Goal: Transaction & Acquisition: Purchase product/service

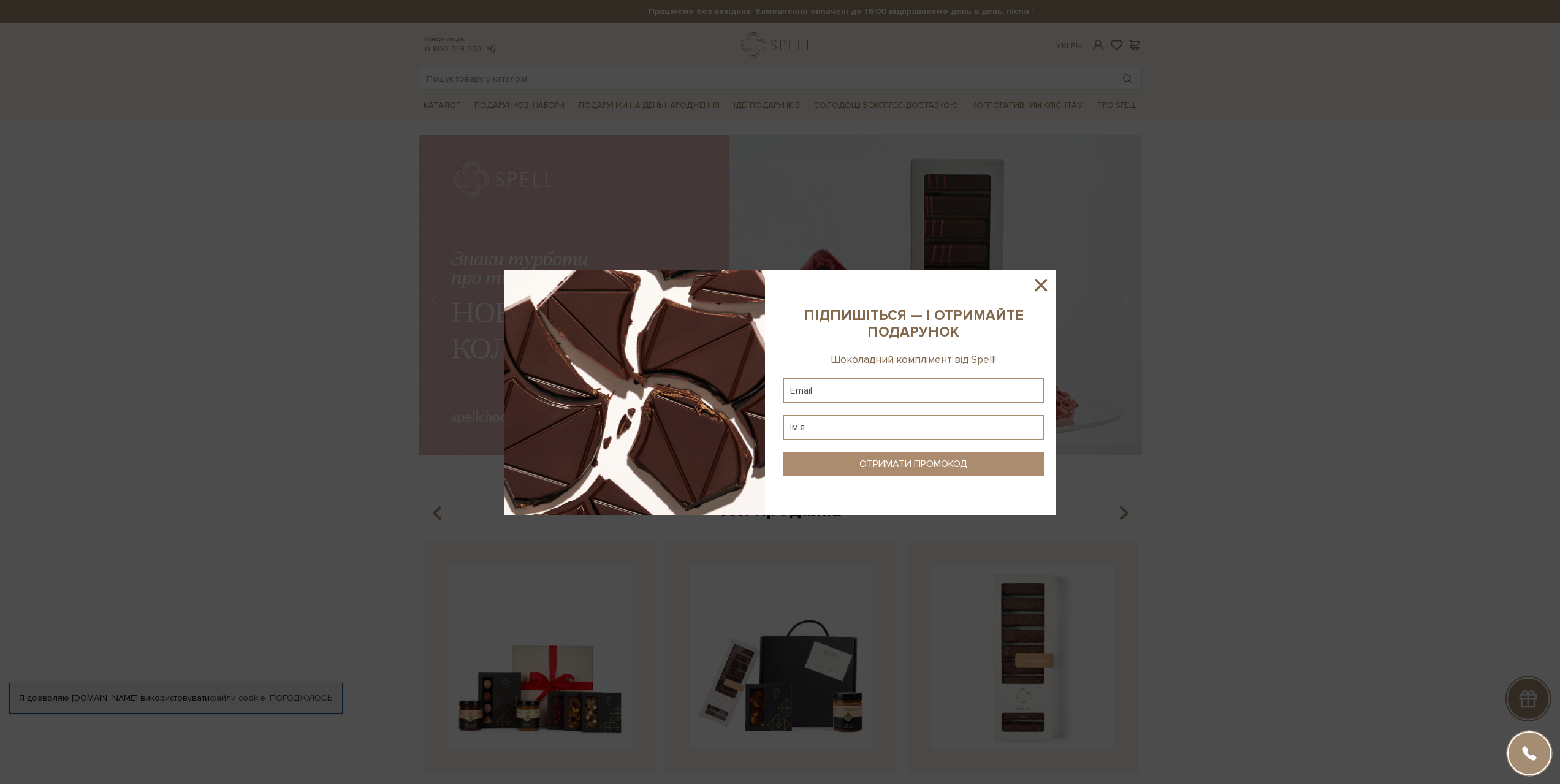
click at [1038, 285] on icon at bounding box center [1041, 284] width 21 height 21
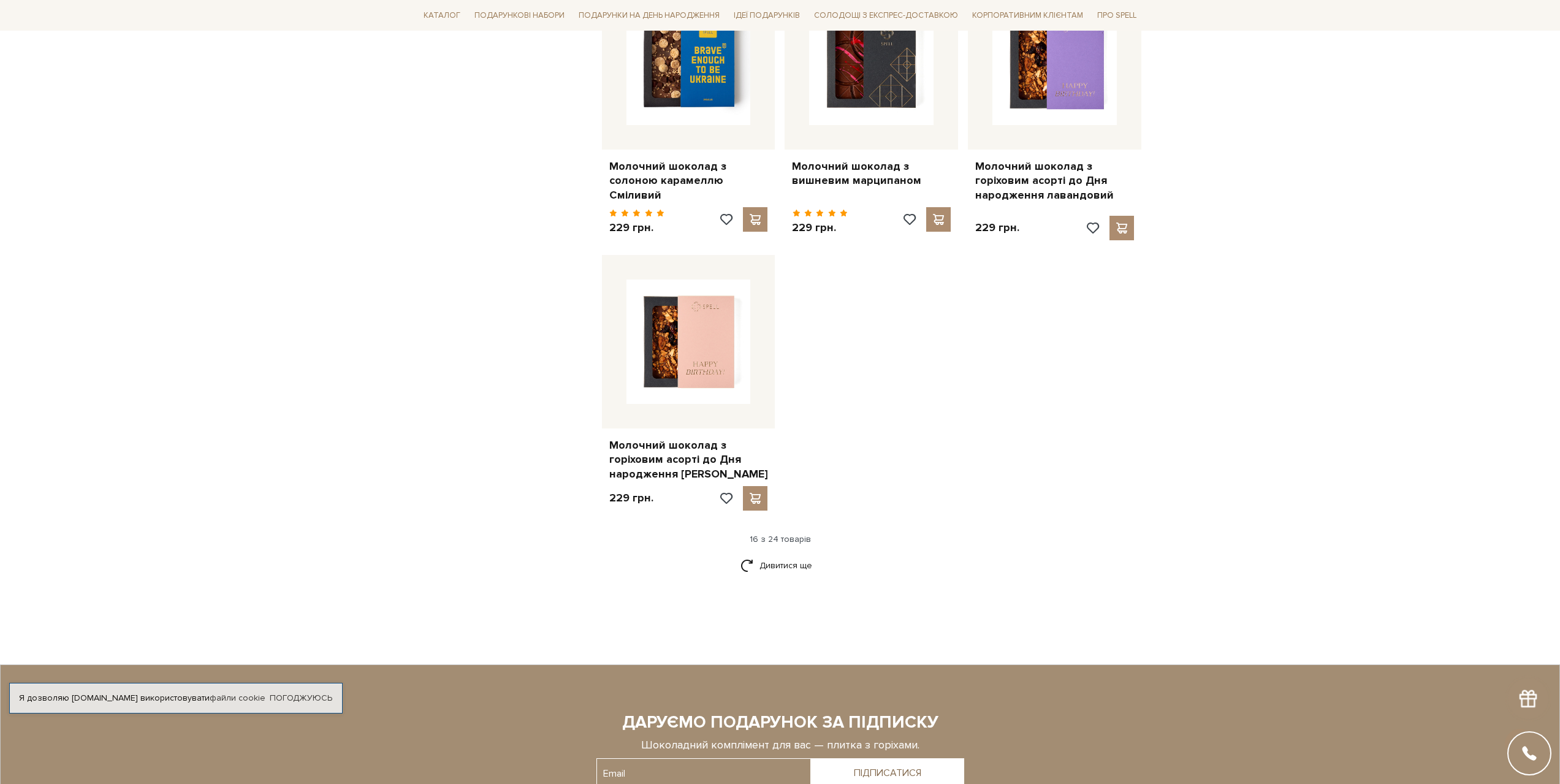
scroll to position [1348, 0]
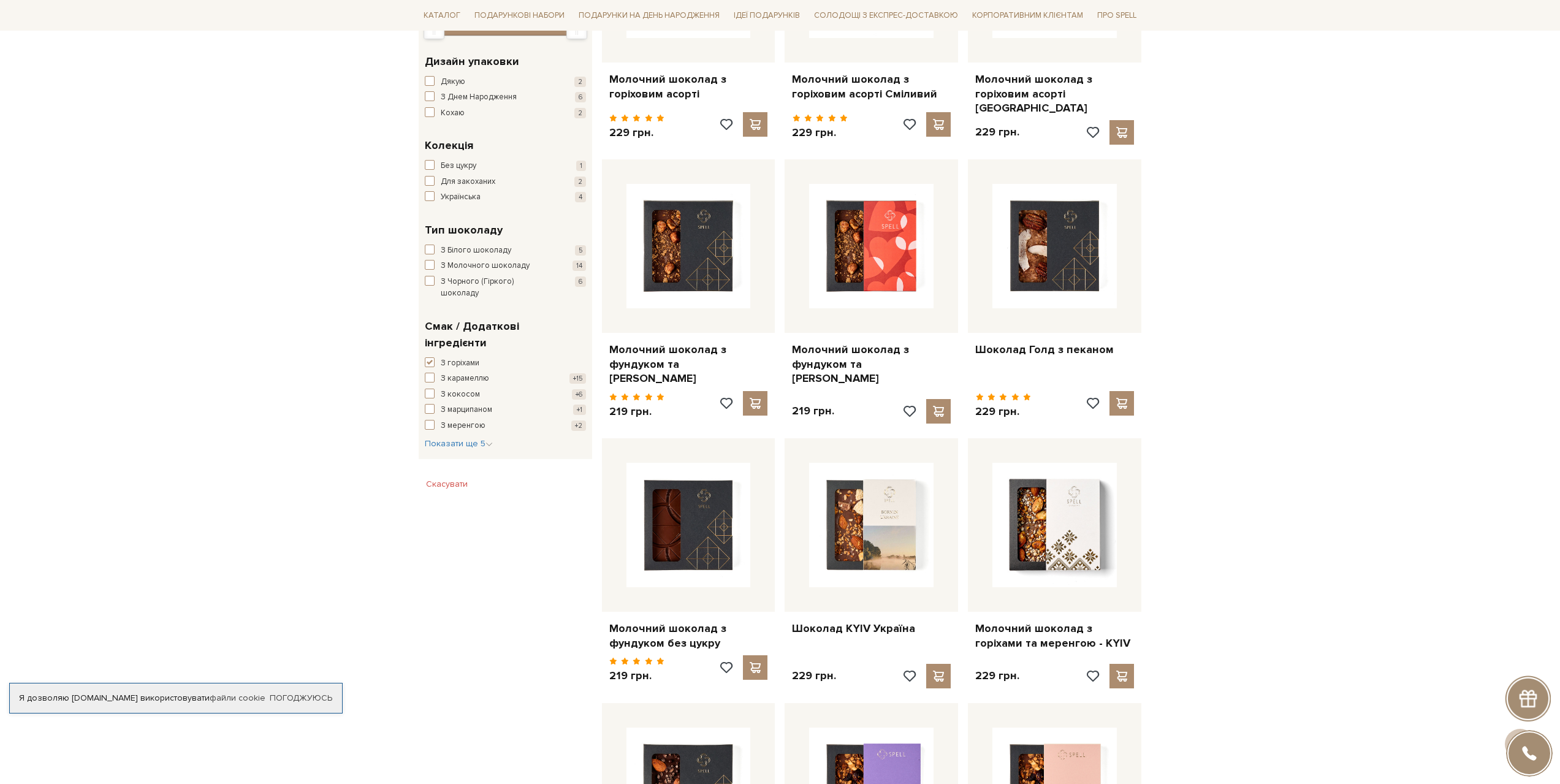
scroll to position [307, 0]
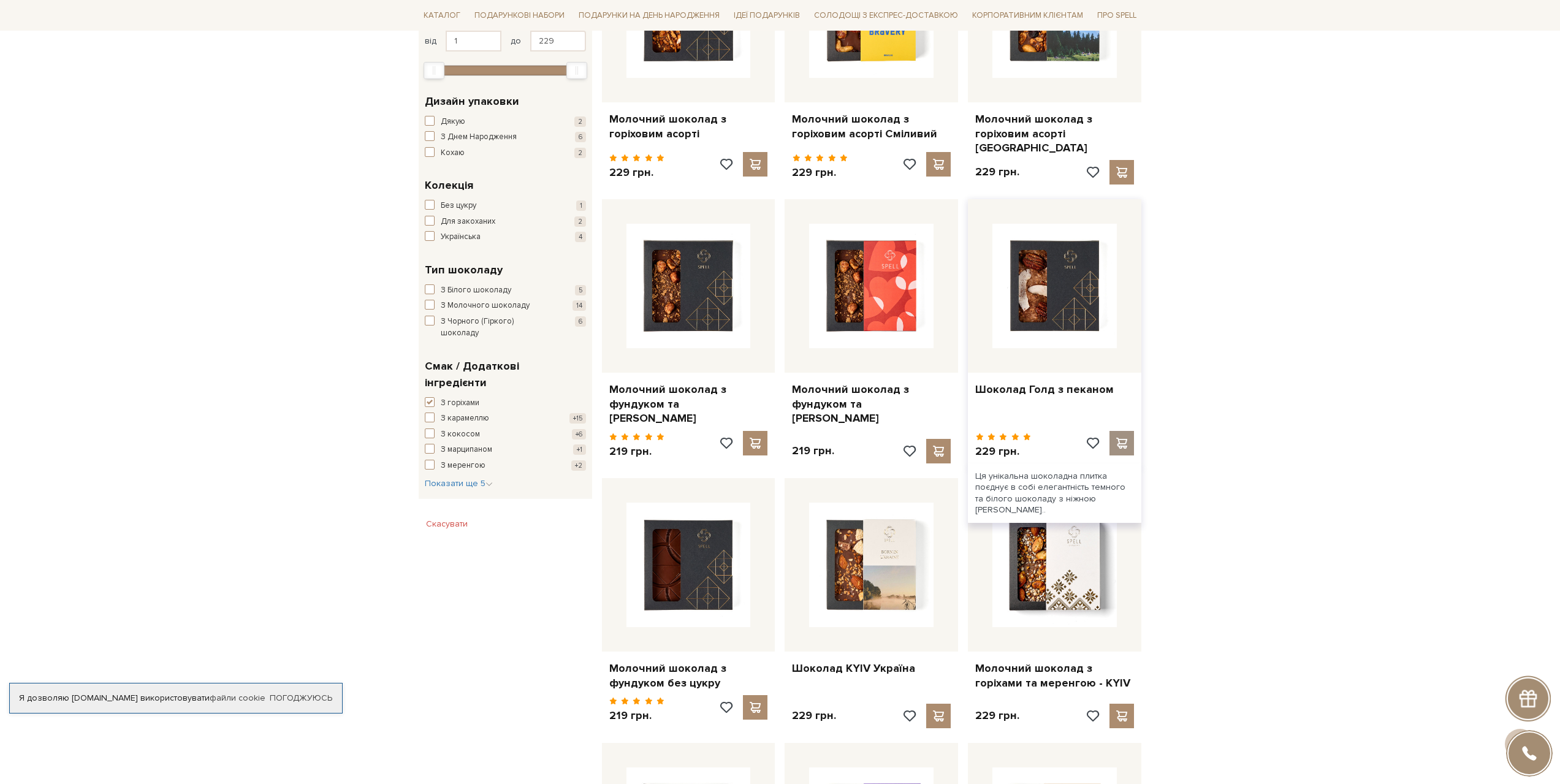
click at [1121, 438] on span at bounding box center [1122, 443] width 15 height 11
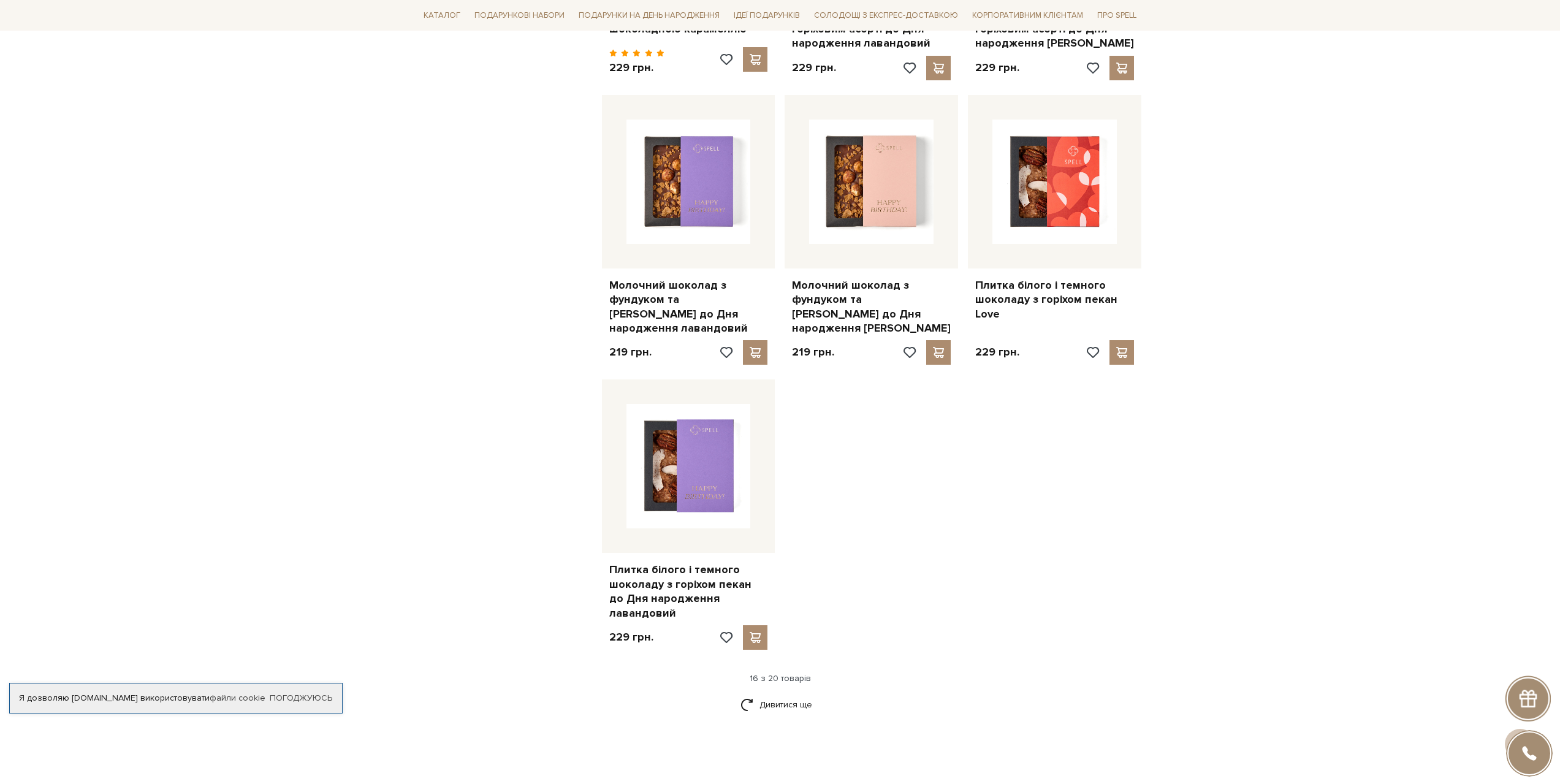
scroll to position [1226, 0]
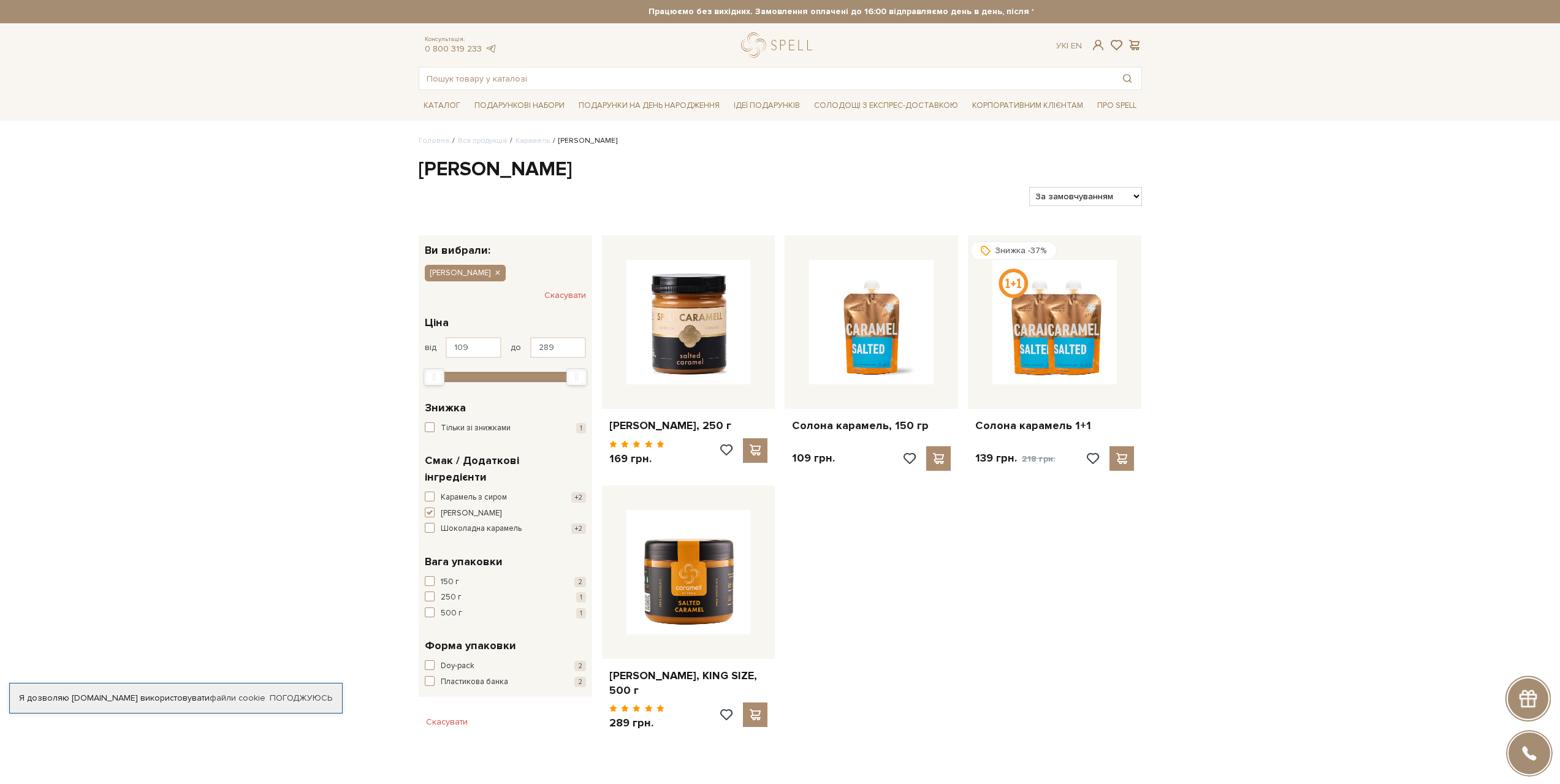
click at [1435, 250] on div "Головна Вся продукція Карамель Солона карамель Солона карамель Фільтри За замов…" at bounding box center [780, 445] width 1560 height 618
click at [1299, 283] on div "Головна Вся продукція Карамель Солона карамель Солона карамель Фільтри За замов…" at bounding box center [780, 445] width 1560 height 618
